Goal: Transaction & Acquisition: Book appointment/travel/reservation

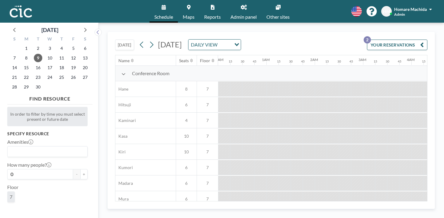
scroll to position [0, 412]
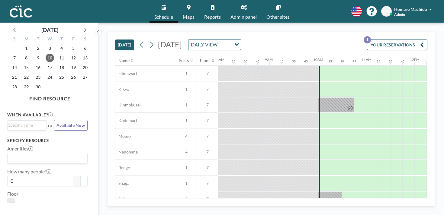
scroll to position [315, 383]
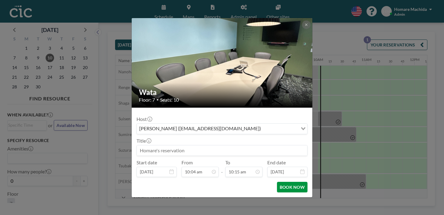
click at [277, 182] on button "BOOK NOW" at bounding box center [292, 187] width 30 height 11
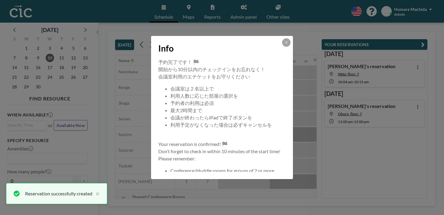
click at [278, 51] on div "Info" at bounding box center [222, 47] width 142 height 23
click at [282, 47] on div at bounding box center [286, 42] width 8 height 8
click at [284, 44] on icon at bounding box center [286, 43] width 4 height 4
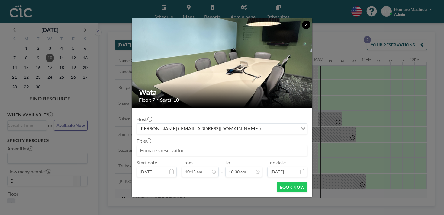
click at [302, 29] on button at bounding box center [306, 25] width 8 height 8
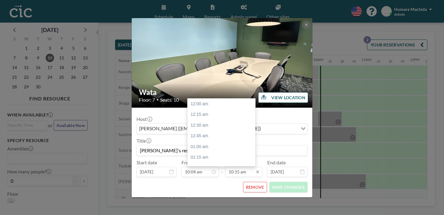
scroll to position [395, 0]
click at [224, 187] on div "11:15 am" at bounding box center [221, 192] width 68 height 11
type input "11:15 am"
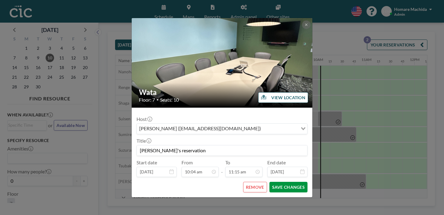
click at [273, 182] on button "SAVE CHANGES" at bounding box center [288, 187] width 38 height 11
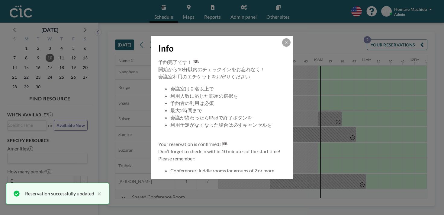
click at [284, 44] on icon at bounding box center [286, 43] width 4 height 4
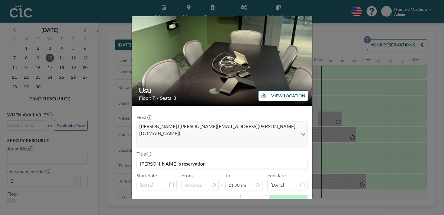
scroll to position [0, 0]
click at [302, 27] on button at bounding box center [306, 23] width 8 height 8
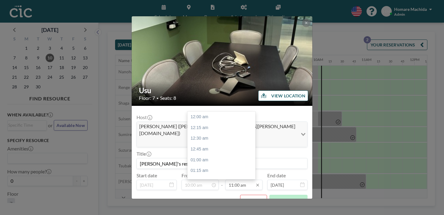
scroll to position [424, 0]
click at [225, 182] on div "11:30 am" at bounding box center [221, 187] width 68 height 11
type input "11:30 am"
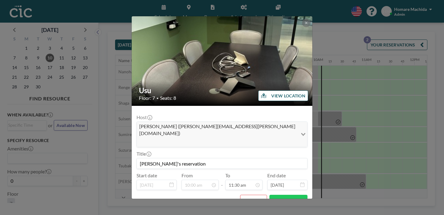
scroll to position [443, 0]
click at [269, 195] on button "SAVE CHANGES" at bounding box center [288, 200] width 38 height 11
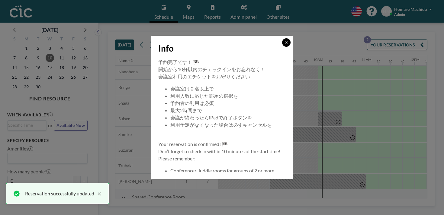
click at [282, 47] on button at bounding box center [286, 42] width 8 height 8
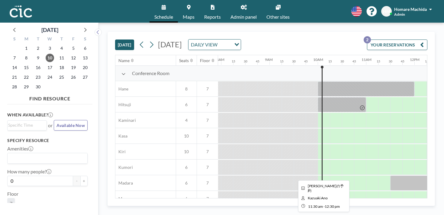
scroll to position [1, 383]
